Goal: Find specific page/section: Find specific page/section

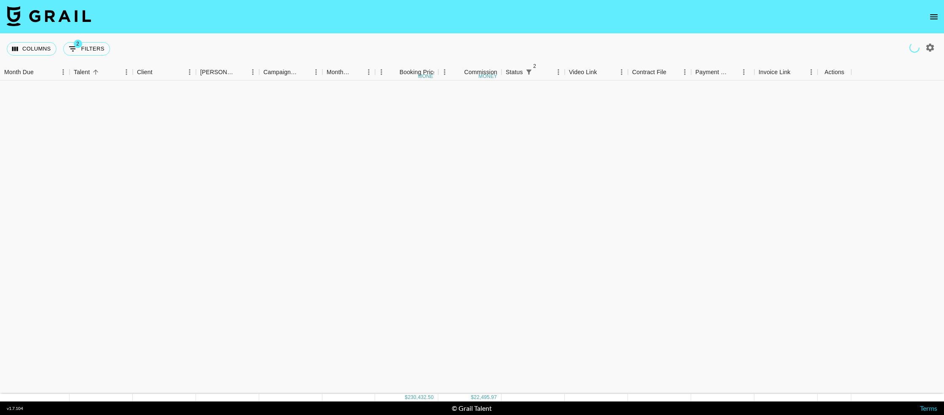
scroll to position [718, 0]
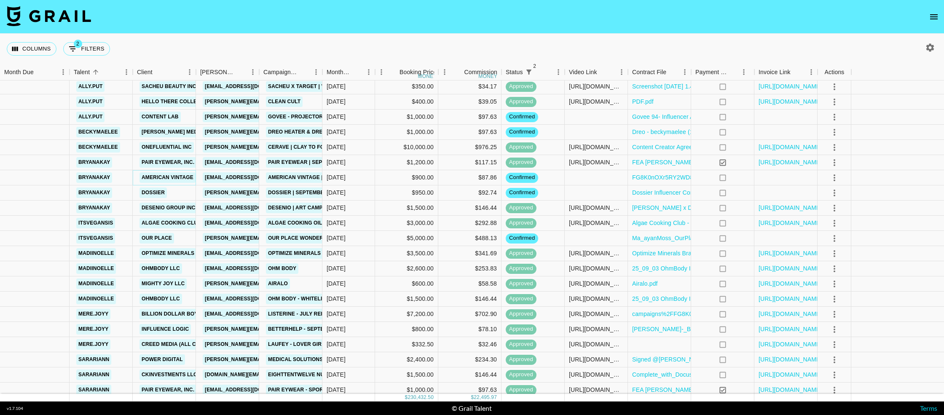
click at [181, 176] on link "American Vintage" at bounding box center [168, 177] width 56 height 11
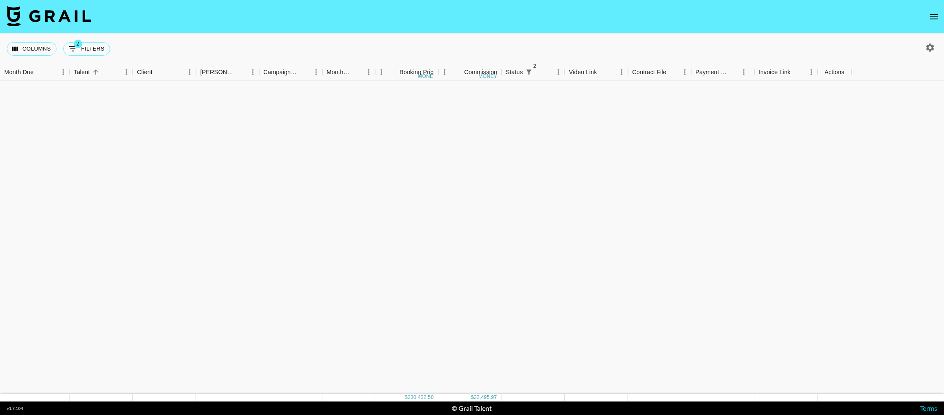
scroll to position [0, 0]
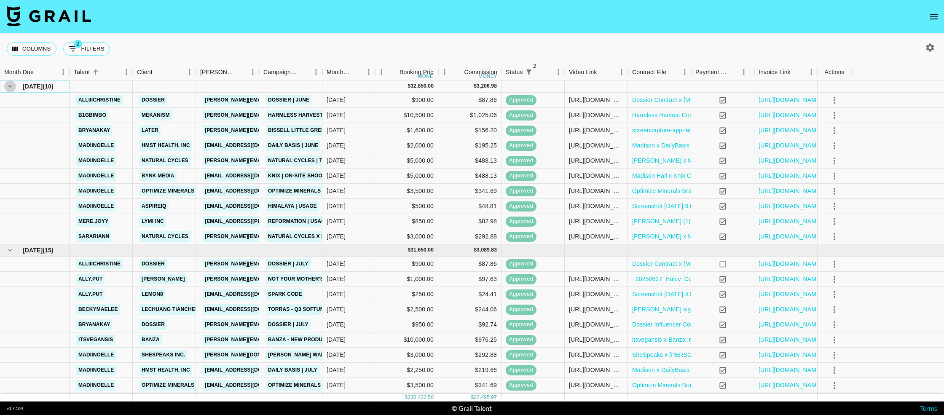
click at [8, 86] on icon "hide children" at bounding box center [10, 87] width 8 height 8
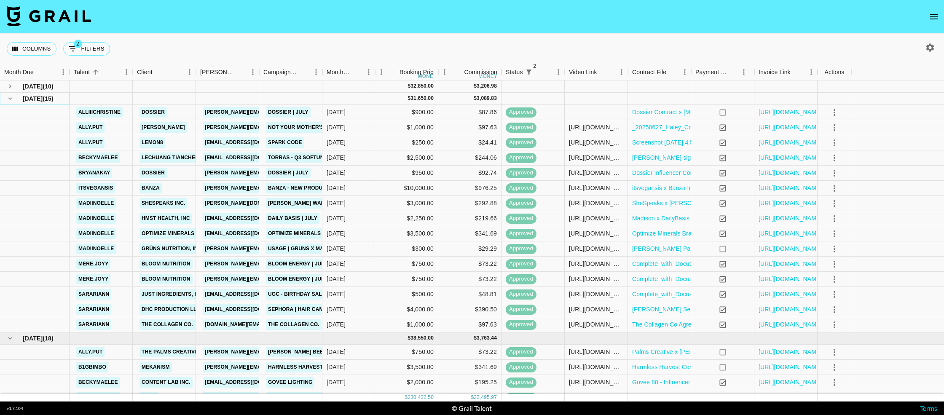
click at [8, 100] on icon "hide children" at bounding box center [10, 99] width 8 height 8
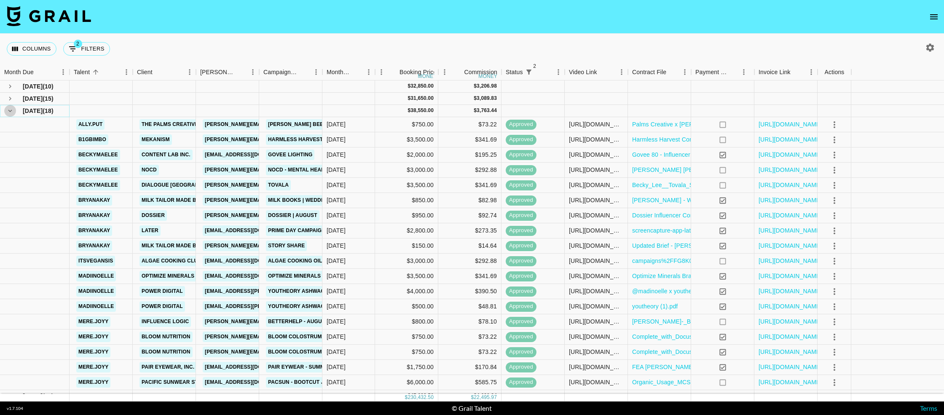
drag, startPoint x: 11, startPoint y: 113, endPoint x: 11, endPoint y: 125, distance: 11.8
click at [11, 113] on icon "hide children" at bounding box center [10, 111] width 8 height 8
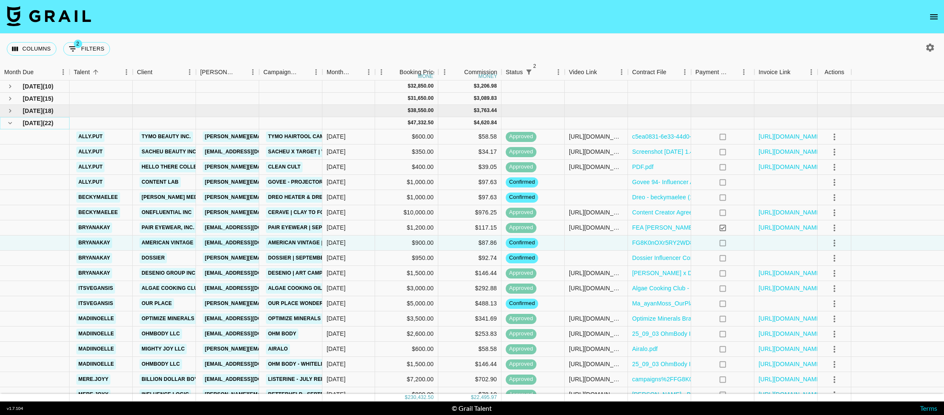
click at [12, 126] on icon "hide children" at bounding box center [10, 123] width 8 height 8
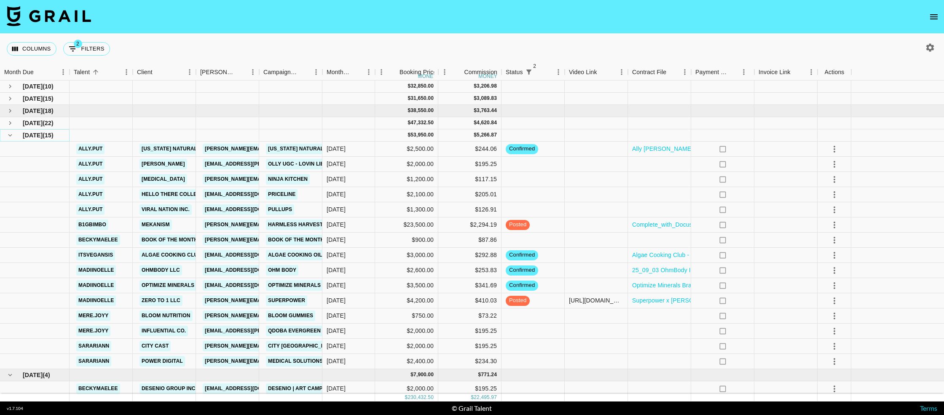
click at [9, 134] on icon "hide children" at bounding box center [10, 135] width 8 height 8
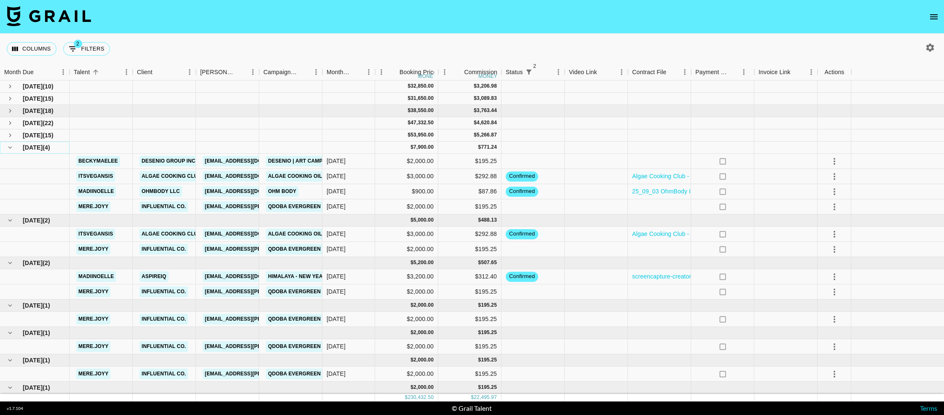
click at [11, 148] on icon "hide children" at bounding box center [10, 148] width 8 height 8
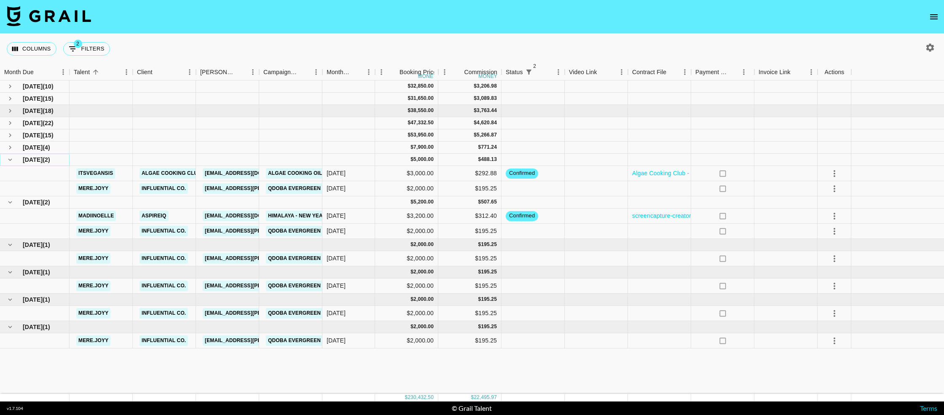
drag, startPoint x: 10, startPoint y: 159, endPoint x: 10, endPoint y: 166, distance: 6.8
click at [10, 159] on icon "hide children" at bounding box center [10, 160] width 8 height 8
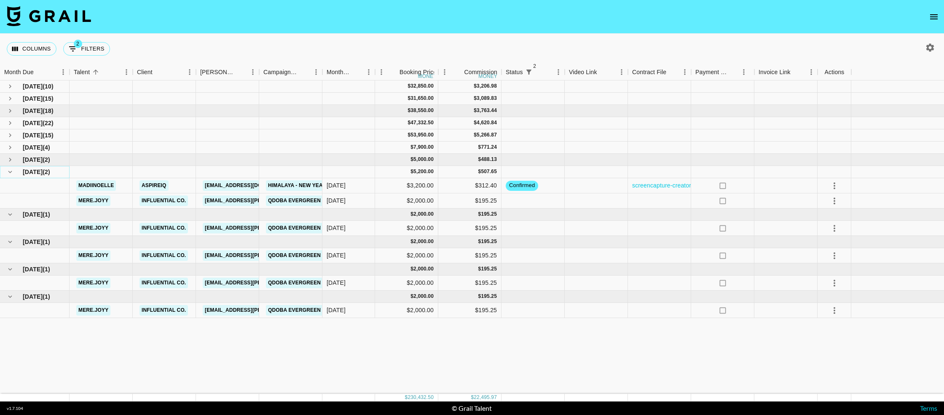
drag, startPoint x: 9, startPoint y: 176, endPoint x: 3, endPoint y: 194, distance: 19.2
click at [9, 176] on button "hide children" at bounding box center [10, 172] width 12 height 12
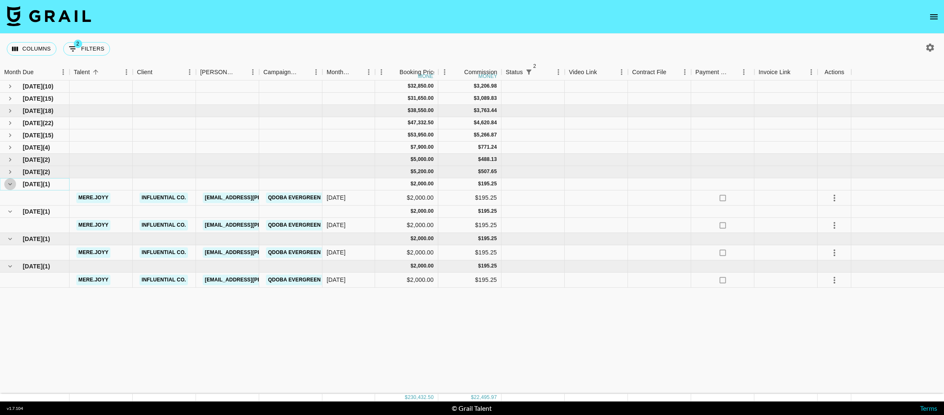
drag, startPoint x: 8, startPoint y: 187, endPoint x: 8, endPoint y: 196, distance: 9.7
click at [7, 187] on icon "hide children" at bounding box center [10, 184] width 8 height 8
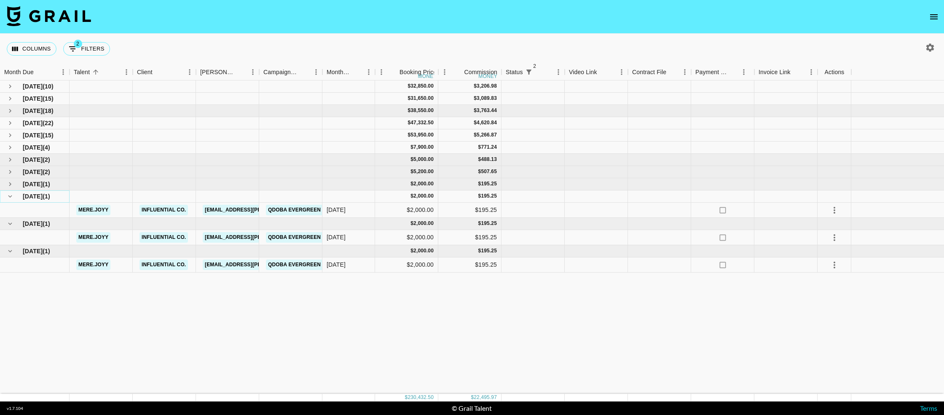
click at [8, 196] on icon "hide children" at bounding box center [10, 197] width 8 height 8
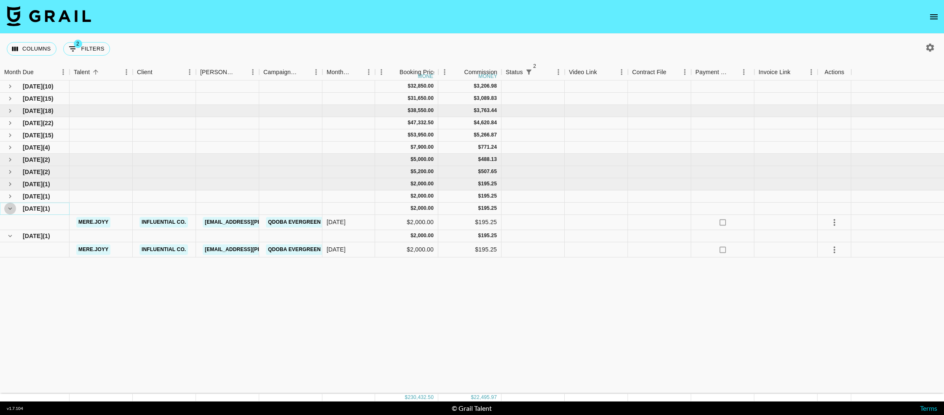
drag, startPoint x: 10, startPoint y: 211, endPoint x: 11, endPoint y: 223, distance: 12.7
click at [10, 211] on icon "hide children" at bounding box center [10, 209] width 8 height 8
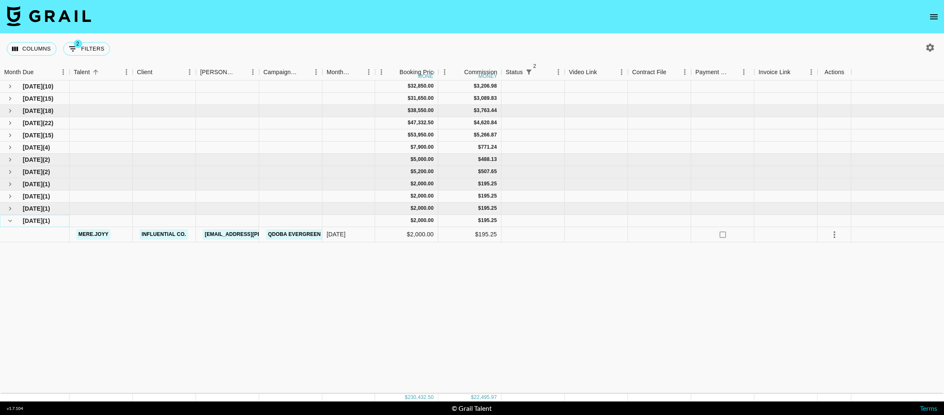
click at [11, 221] on icon "hide children" at bounding box center [10, 221] width 8 height 8
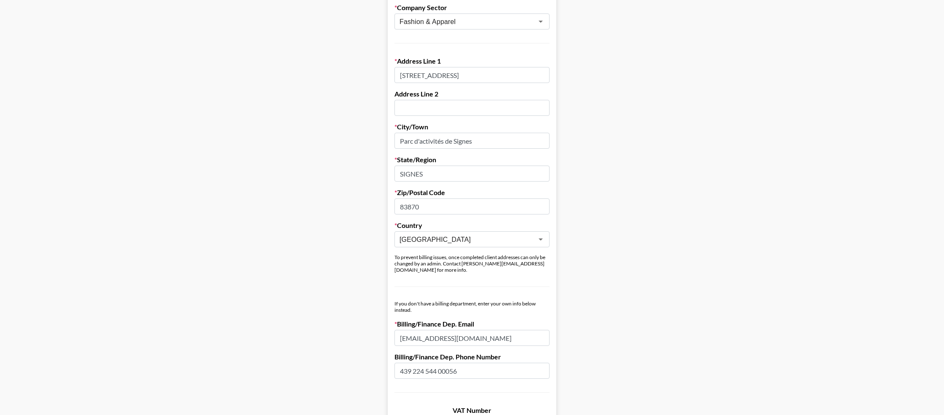
scroll to position [550, 0]
